Goal: Task Accomplishment & Management: Complete application form

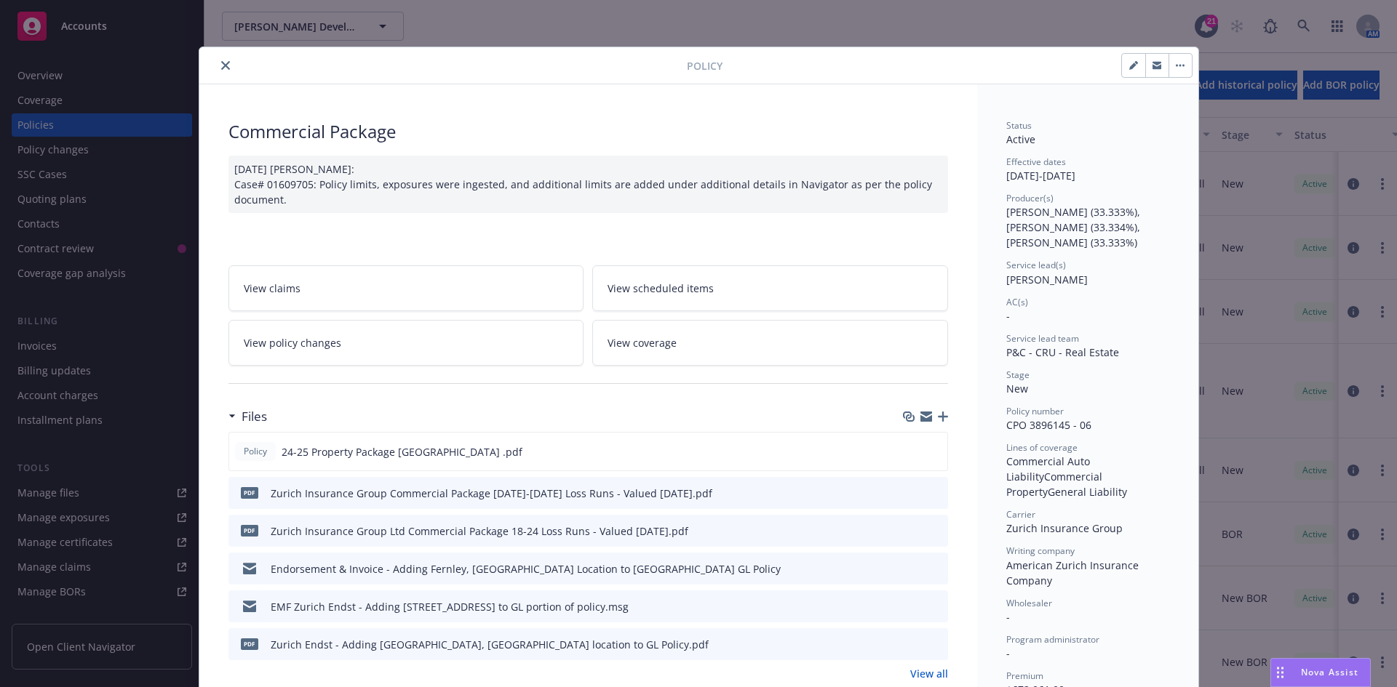
drag, startPoint x: 212, startPoint y: 62, endPoint x: 391, endPoint y: 13, distance: 186.2
click at [217, 62] on button "close" at bounding box center [225, 65] width 17 height 17
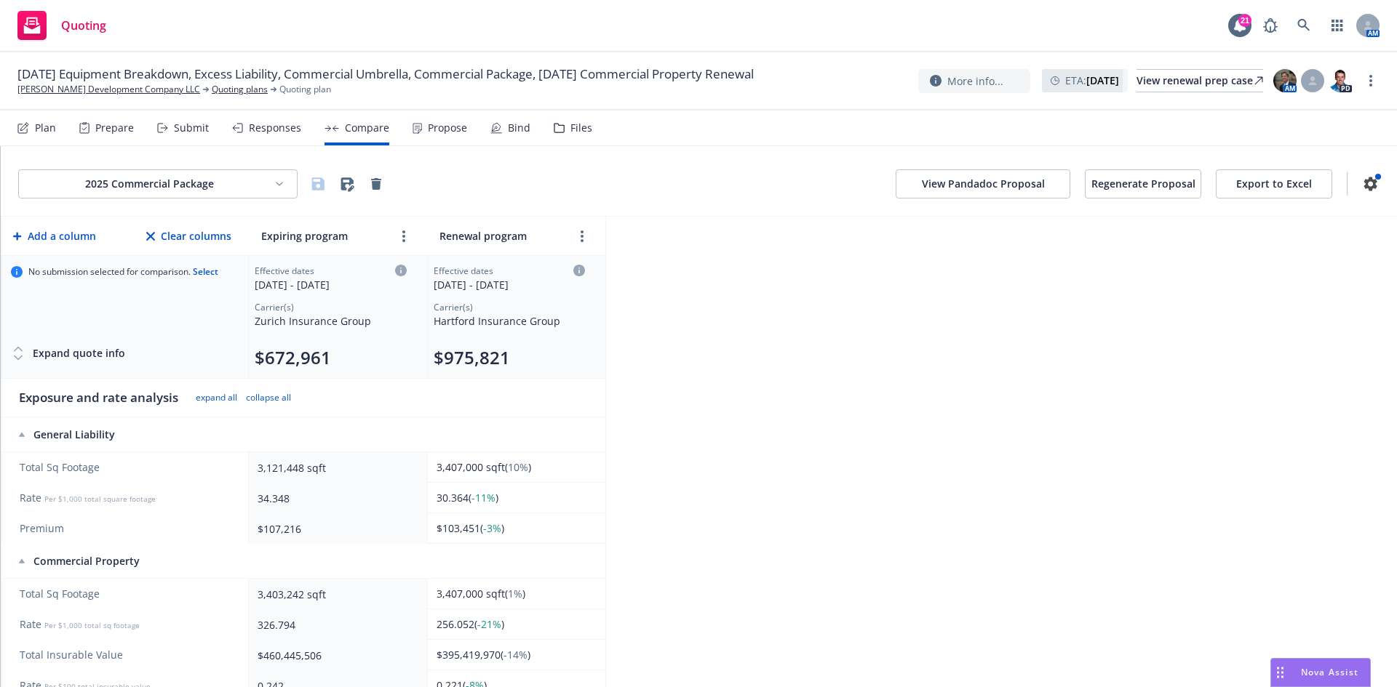
click at [254, 187] on html "Quoting 21 AM [DATE] Equipment Breakdown, Excess Liability, Commercial Umbrella…" at bounding box center [698, 343] width 1397 height 687
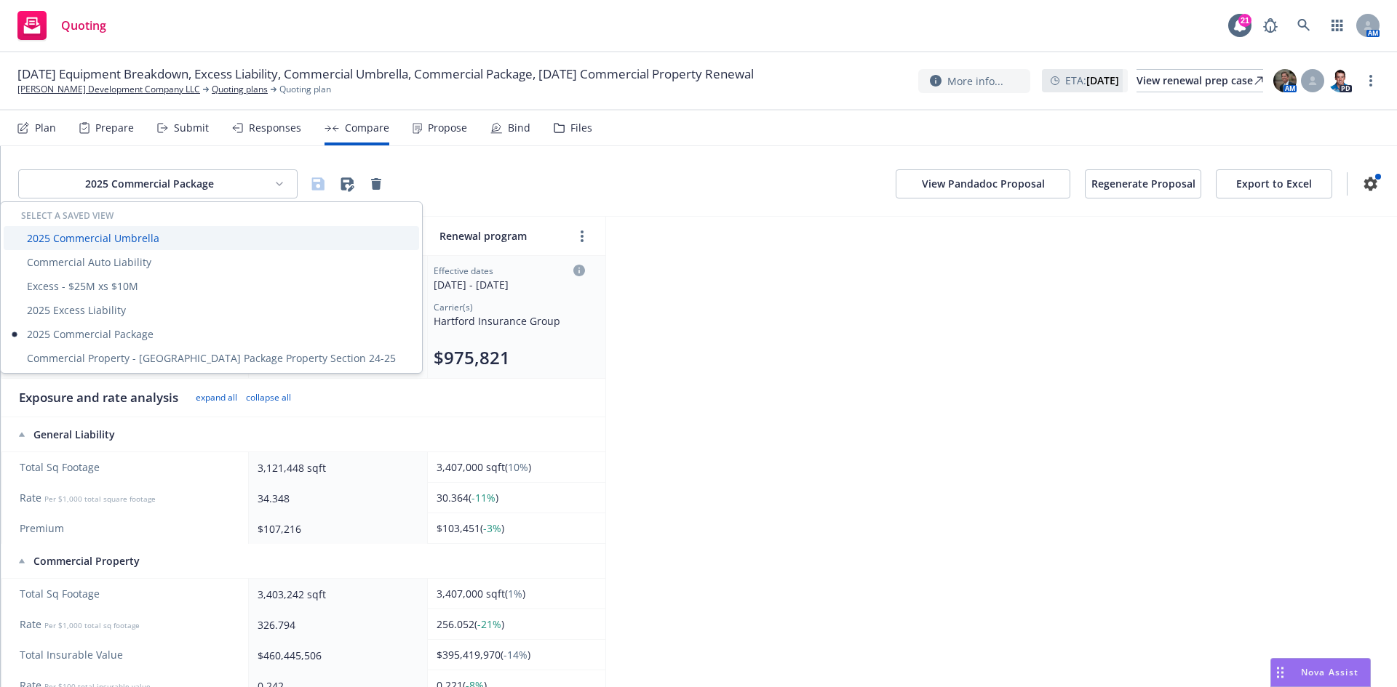
click at [137, 236] on div "2025 Commercial Umbrella" at bounding box center [211, 238] width 415 height 24
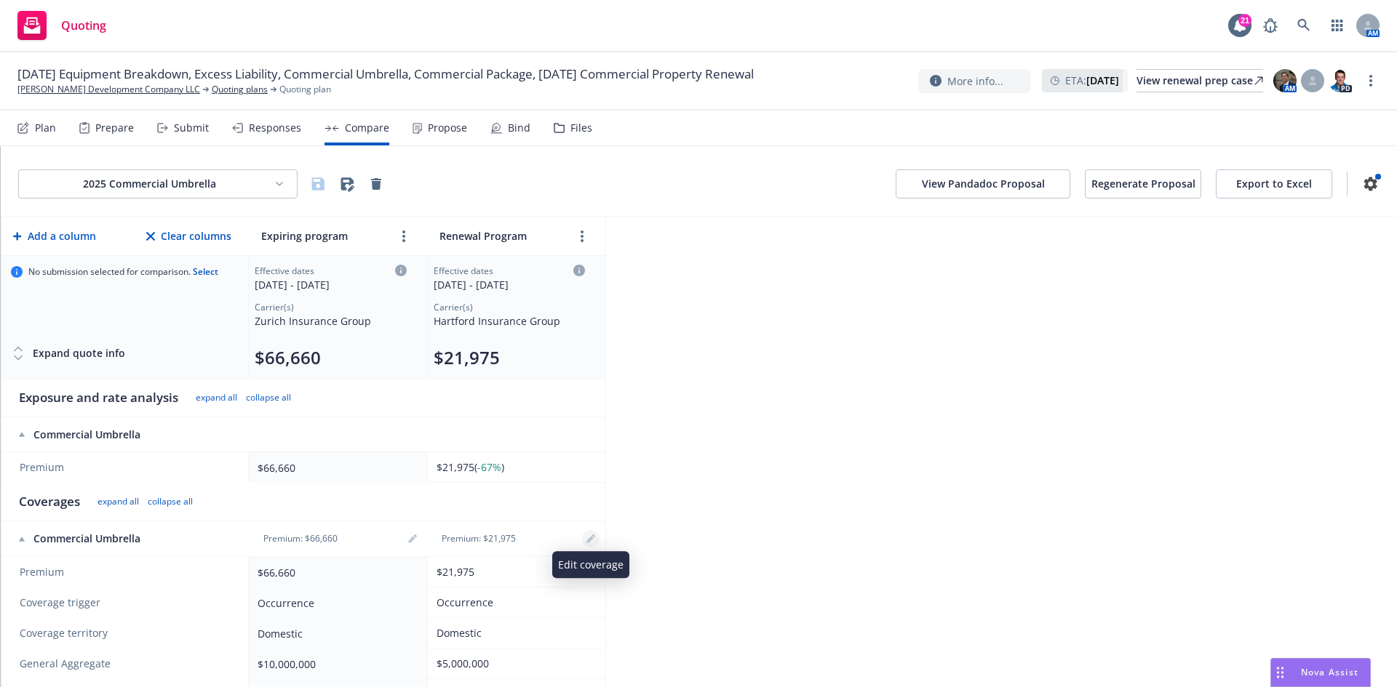
click at [591, 535] on icon "editPencil" at bounding box center [590, 539] width 9 height 9
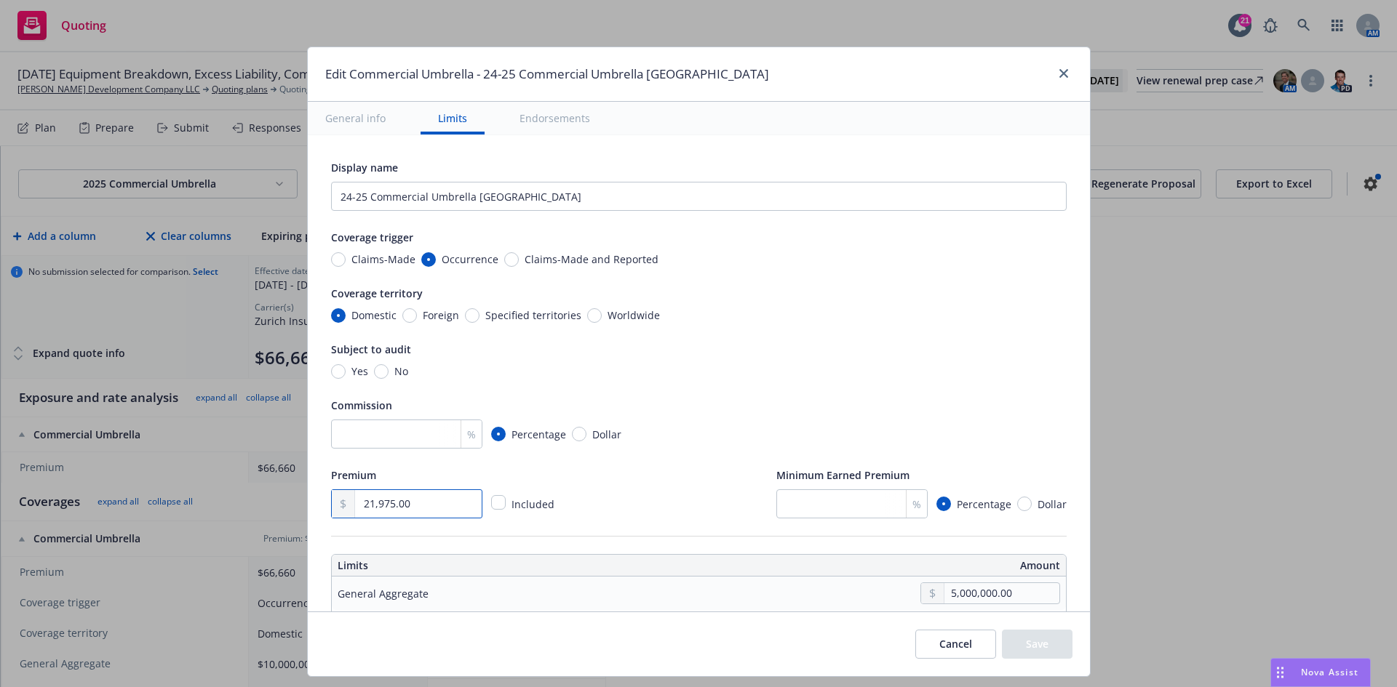
drag, startPoint x: 447, startPoint y: 514, endPoint x: 339, endPoint y: 502, distance: 108.3
click at [339, 502] on div "21,975.00" at bounding box center [406, 504] width 151 height 29
type input "24,609.00"
click at [617, 479] on div "Premium 24,609.00 Included Minimum Earned Premium % Percentage Dollar" at bounding box center [698, 492] width 735 height 52
click at [1045, 653] on button "Save" at bounding box center [1037, 644] width 71 height 29
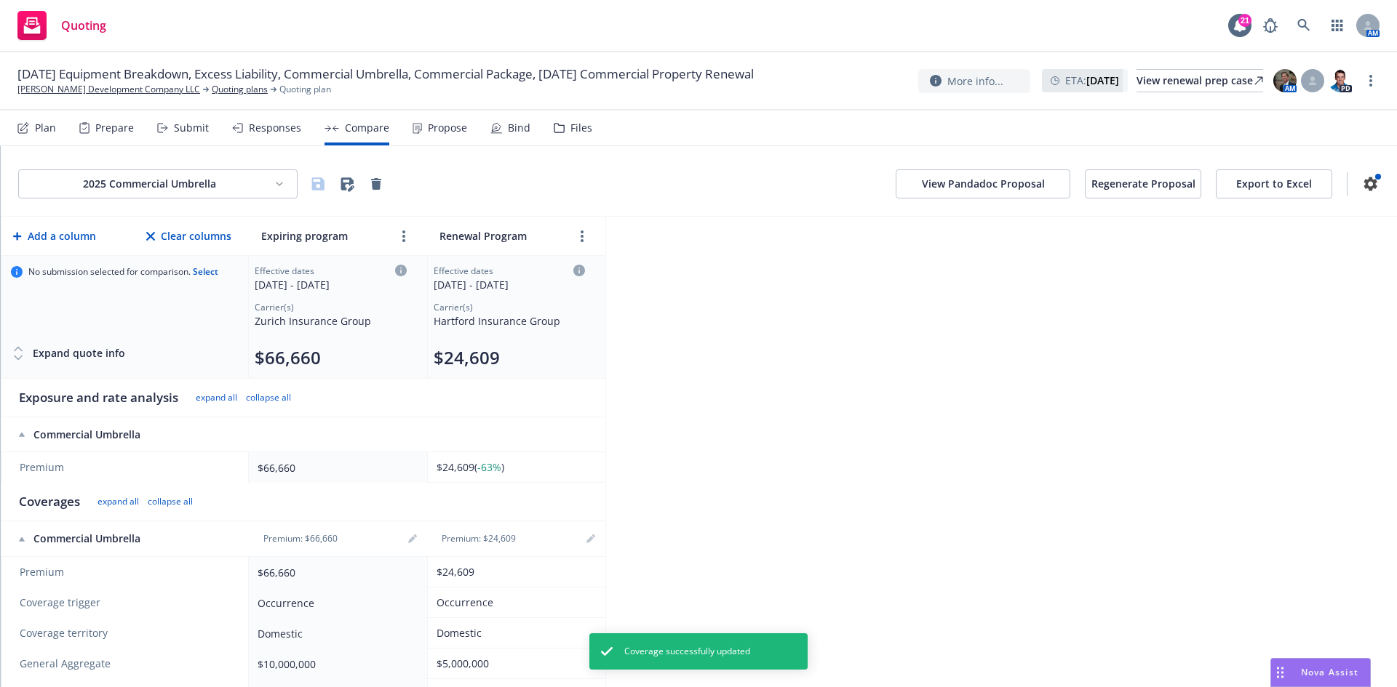
click at [487, 324] on div "Hartford Insurance Group" at bounding box center [509, 321] width 151 height 15
click at [460, 362] on button "$24,609" at bounding box center [467, 357] width 66 height 23
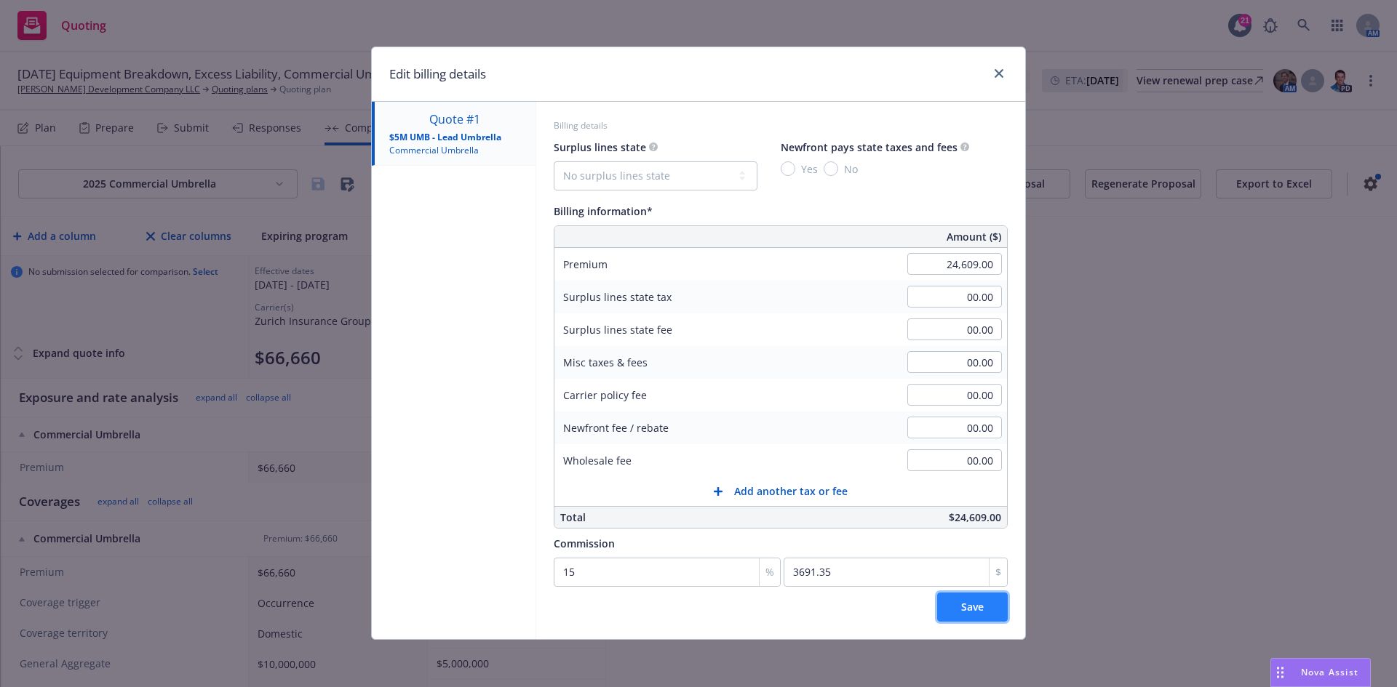
click at [960, 607] on button "Save" at bounding box center [972, 607] width 71 height 29
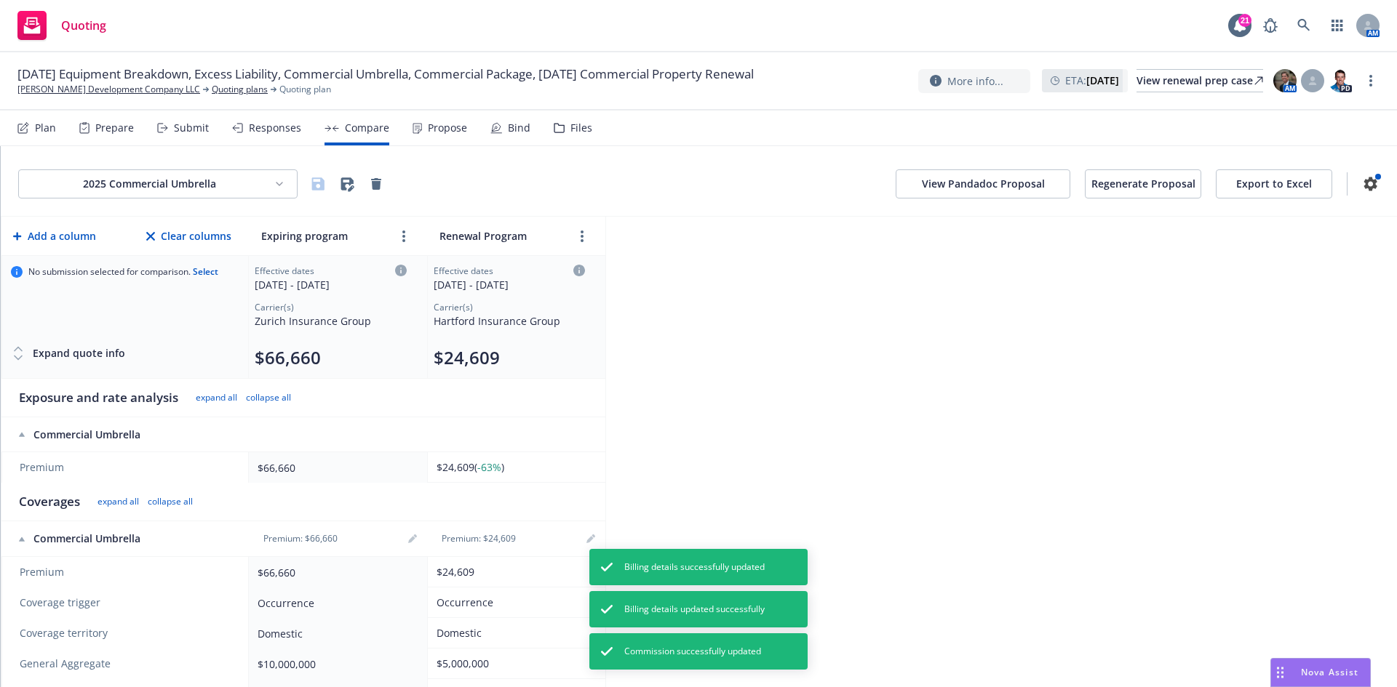
click at [843, 442] on div "2025 Commercial Umbrella View Pandadoc Proposal Regenerate Proposal Export to E…" at bounding box center [699, 416] width 1396 height 541
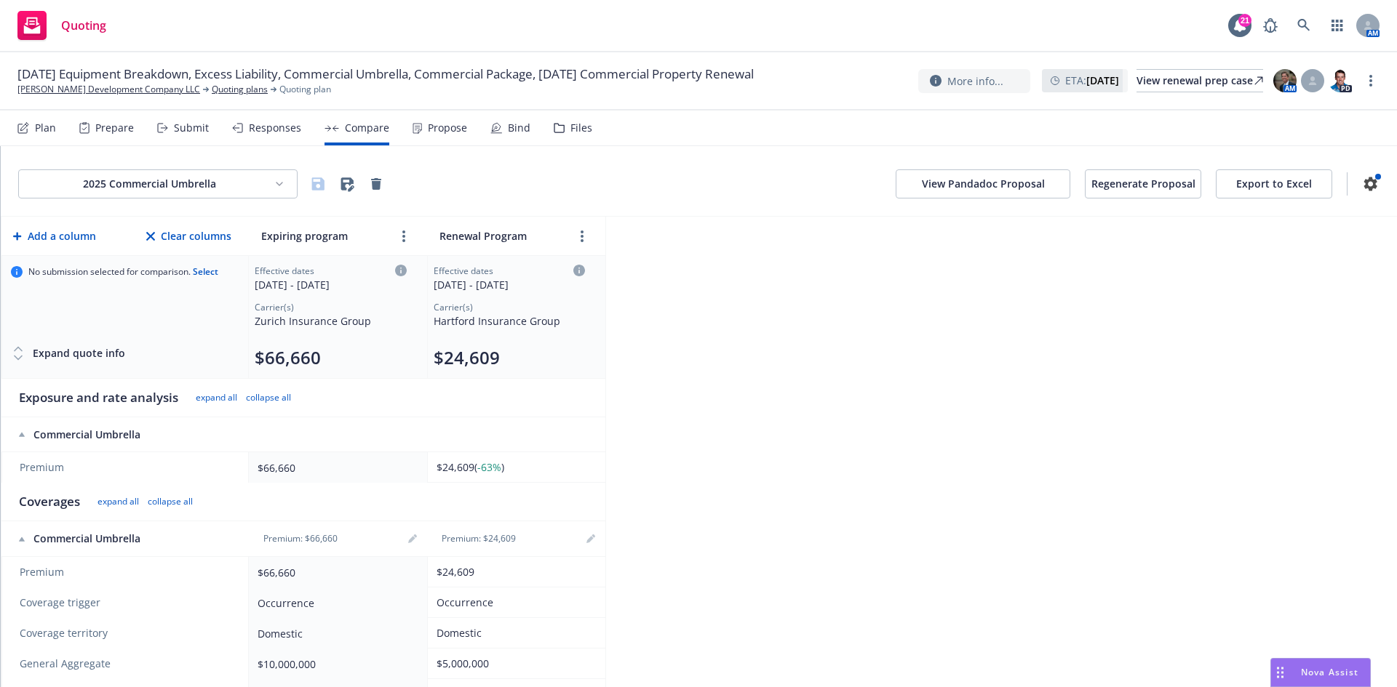
click at [50, 124] on div "Plan" at bounding box center [45, 128] width 21 height 12
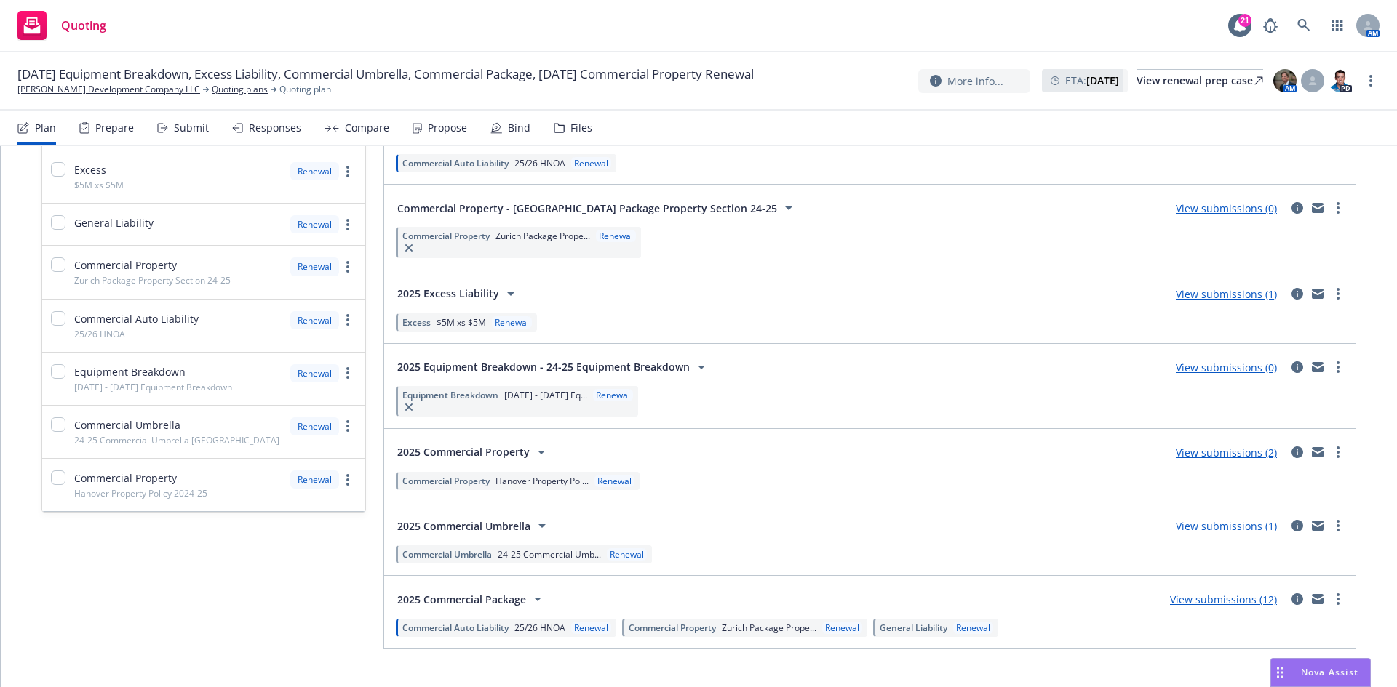
scroll to position [244, 0]
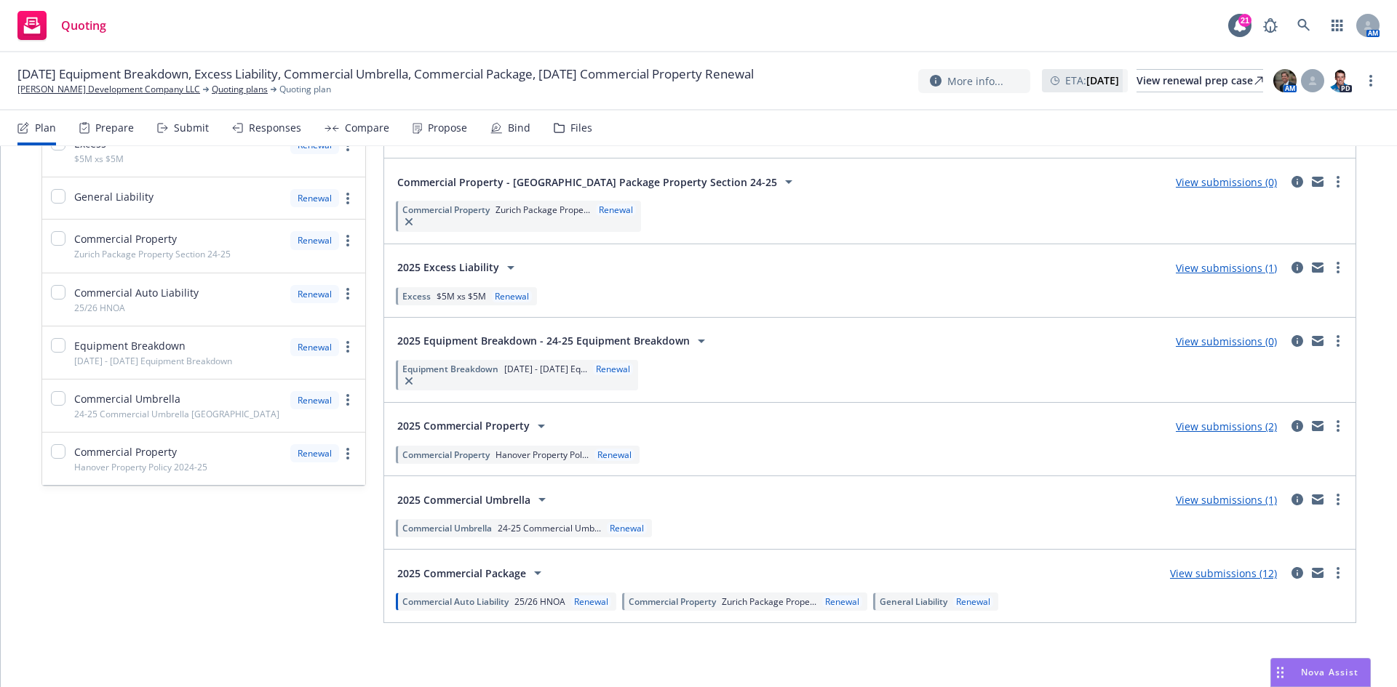
click at [1237, 577] on link "View submissions (12)" at bounding box center [1223, 574] width 107 height 14
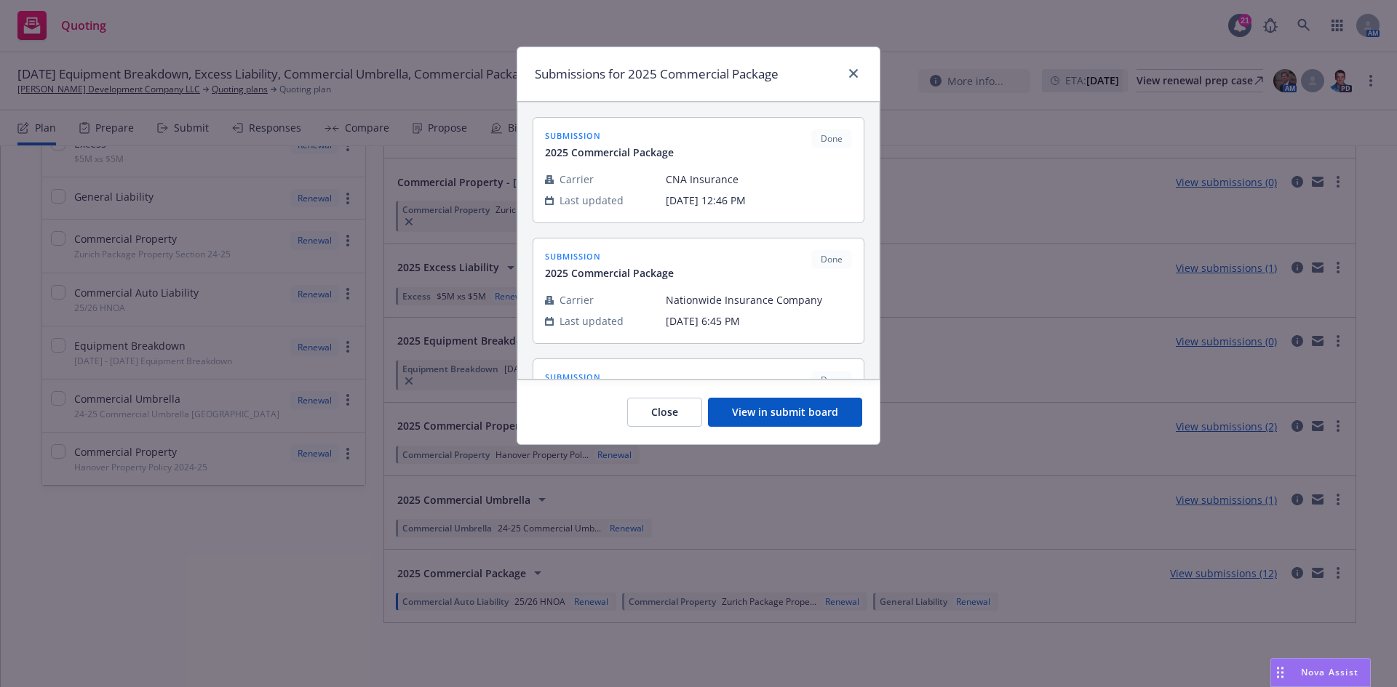
click at [755, 405] on button "View in submit board" at bounding box center [785, 412] width 154 height 29
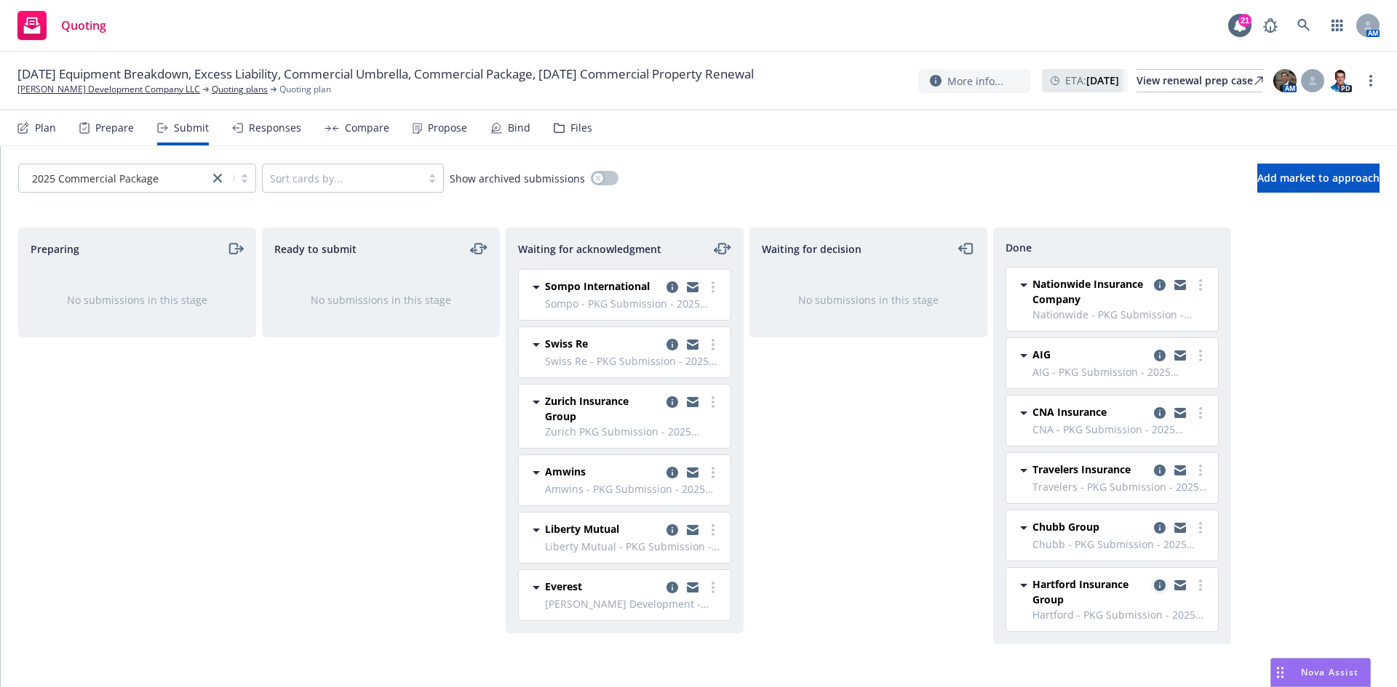
click at [1163, 588] on icon "copy logging email" at bounding box center [1160, 586] width 12 height 12
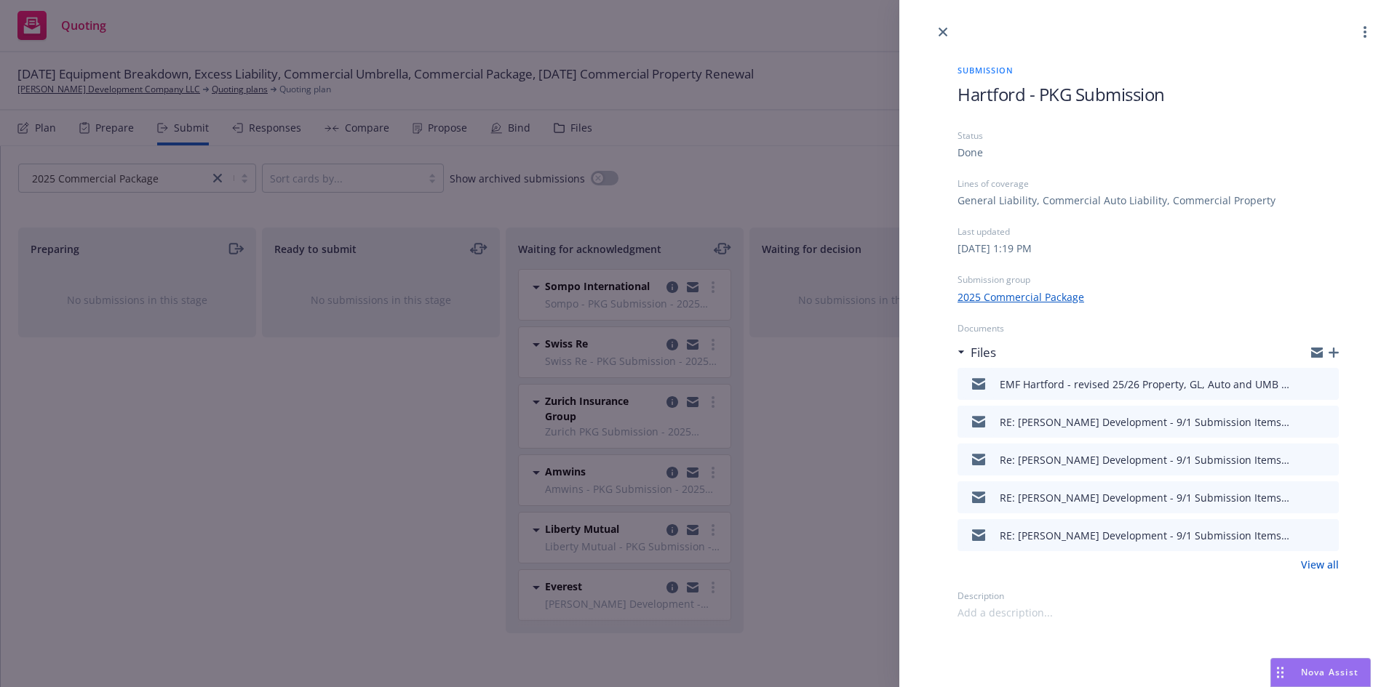
click at [1330, 350] on icon "button" at bounding box center [1333, 353] width 10 height 10
